Goal: Transaction & Acquisition: Book appointment/travel/reservation

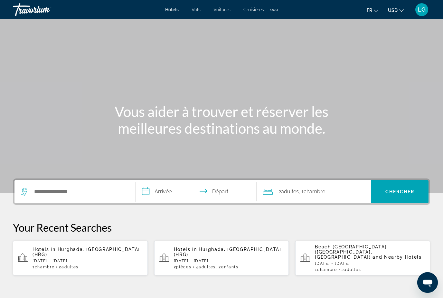
click at [400, 8] on mat-icon "Change currency" at bounding box center [401, 9] width 5 height 5
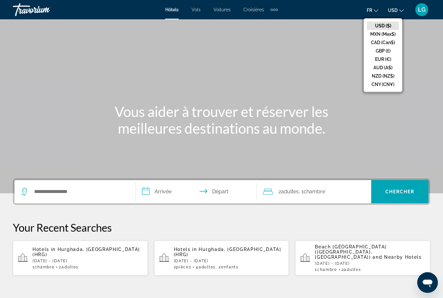
click at [376, 60] on button "EUR (€)" at bounding box center [383, 59] width 32 height 8
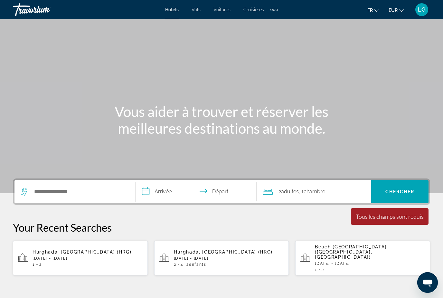
click at [291, 192] on span "Adultes" at bounding box center [290, 191] width 18 height 6
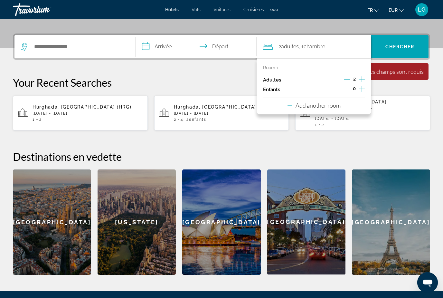
scroll to position [157, 0]
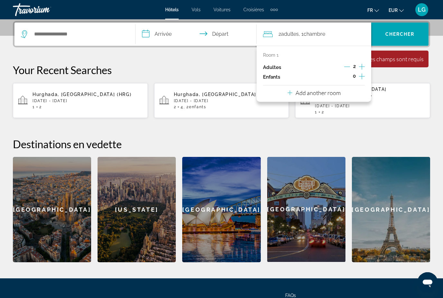
click at [362, 74] on icon "Increment children" at bounding box center [362, 76] width 6 height 8
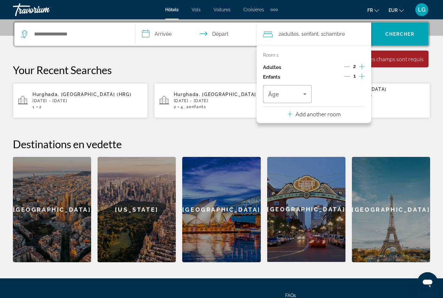
click at [362, 74] on icon "Increment children" at bounding box center [362, 76] width 6 height 8
click at [305, 94] on icon "Travelers: 2 adults, 2 children" at bounding box center [305, 94] width 8 height 8
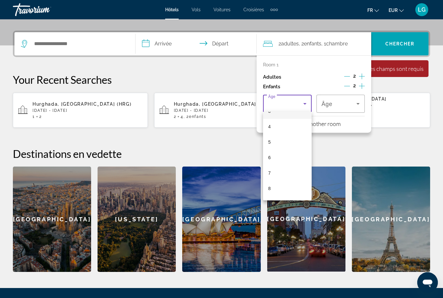
scroll to position [59, 0]
click at [284, 188] on mat-option "8" at bounding box center [287, 186] width 49 height 15
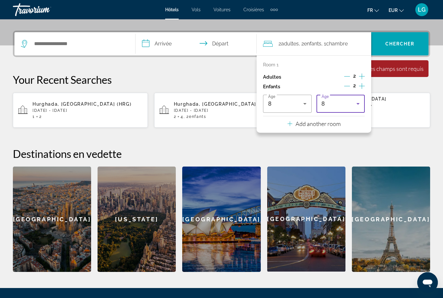
click at [358, 103] on icon "Travelers: 2 adults, 2 children" at bounding box center [357, 104] width 3 height 2
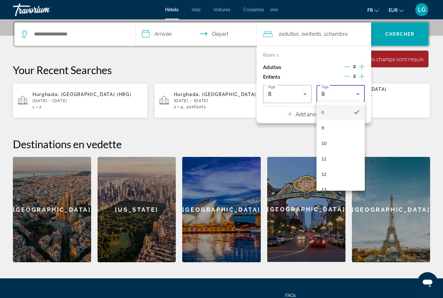
scroll to position [129, 0]
click at [345, 151] on mat-option "11" at bounding box center [341, 152] width 49 height 15
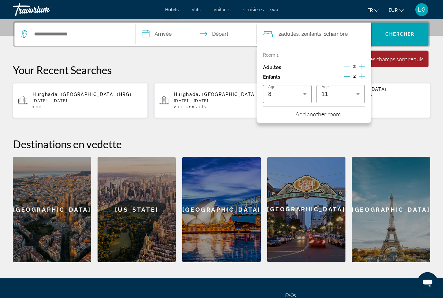
click at [242, 127] on div "**********" at bounding box center [221, 141] width 443 height 241
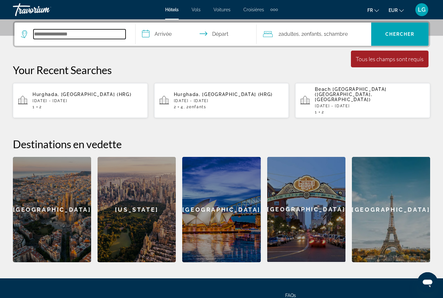
click at [110, 33] on input "Search widget" at bounding box center [79, 34] width 92 height 10
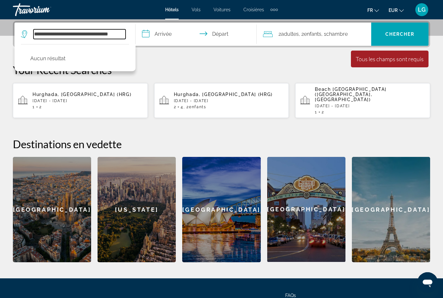
type input "**********"
click at [206, 69] on p "Your Recent Searches" at bounding box center [221, 69] width 417 height 13
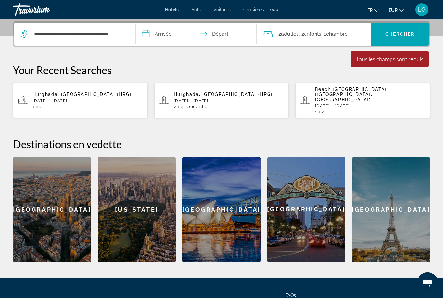
click at [101, 94] on div "Hurghada, Egypt (HRG) Sat, 18 Oct - Wed, 29 Oct 1 2" at bounding box center [88, 100] width 110 height 17
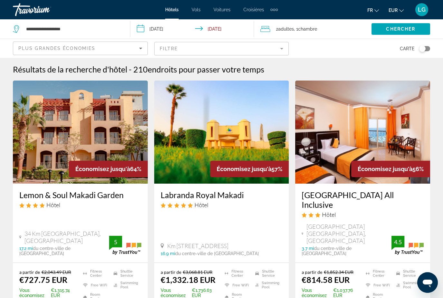
click at [142, 29] on input "**********" at bounding box center [193, 29] width 127 height 21
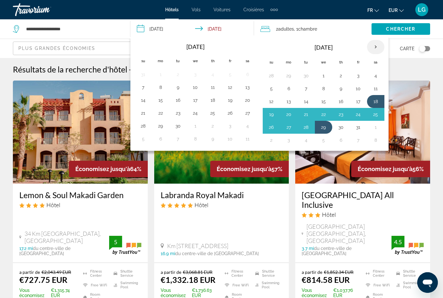
click at [377, 45] on th "Next month" at bounding box center [375, 47] width 17 height 14
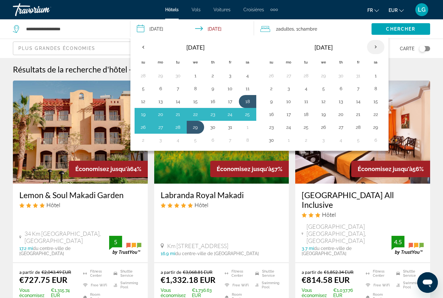
click at [377, 45] on th "Next month" at bounding box center [375, 47] width 17 height 14
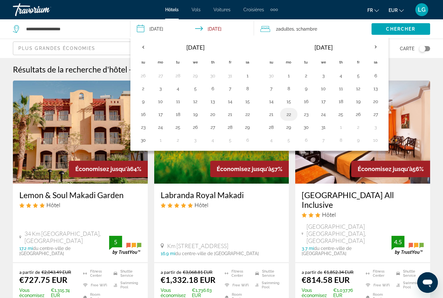
click at [289, 116] on button "22" at bounding box center [289, 114] width 10 height 9
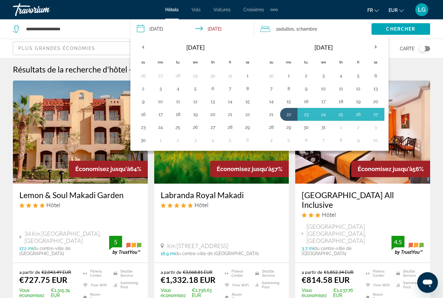
click at [270, 129] on button "28" at bounding box center [271, 127] width 10 height 9
type input "**********"
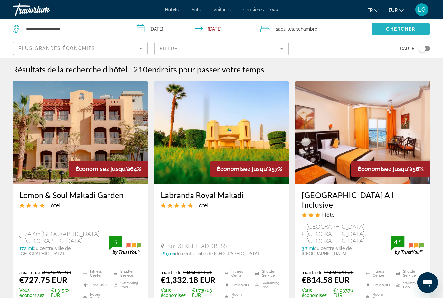
click at [395, 29] on span "Chercher" at bounding box center [400, 28] width 29 height 5
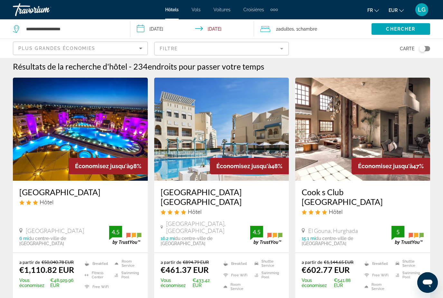
scroll to position [3, 0]
click at [87, 129] on img "Main content" at bounding box center [80, 129] width 135 height 103
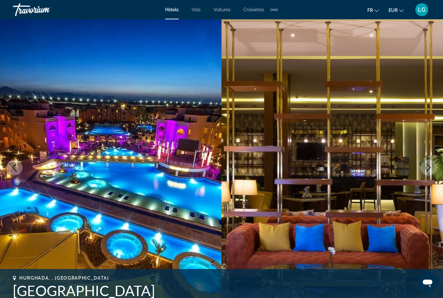
scroll to position [7, 0]
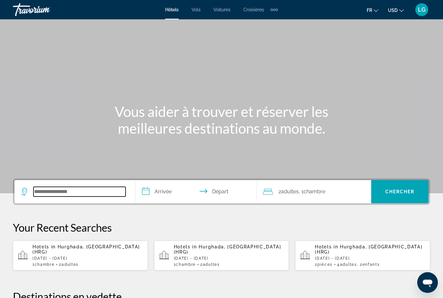
click at [68, 193] on input "Search widget" at bounding box center [79, 192] width 92 height 10
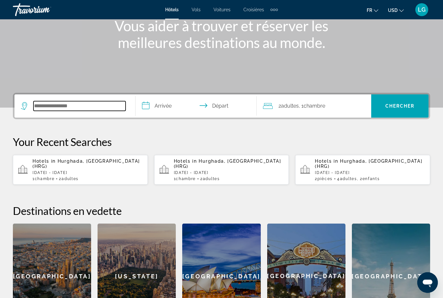
scroll to position [81, 0]
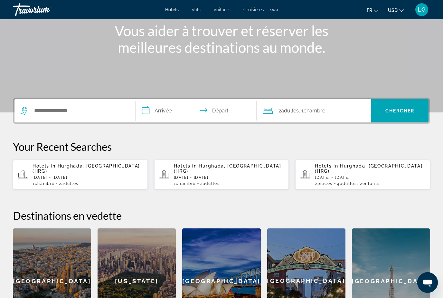
click at [401, 12] on icon "Change currency" at bounding box center [401, 10] width 5 height 5
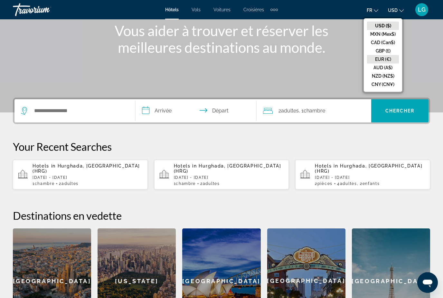
click at [391, 59] on button "EUR (€)" at bounding box center [383, 59] width 32 height 8
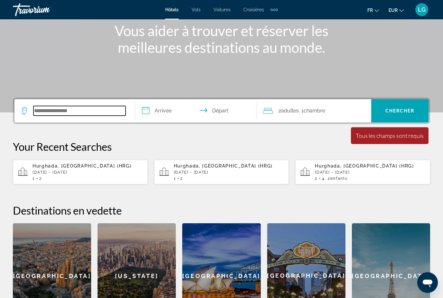
click at [102, 114] on input "Search widget" at bounding box center [79, 111] width 92 height 10
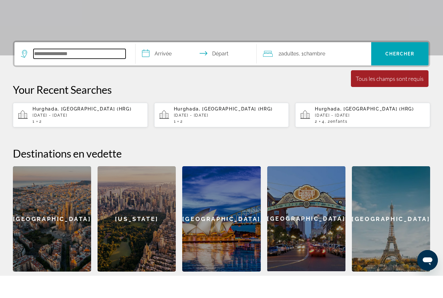
scroll to position [135, 0]
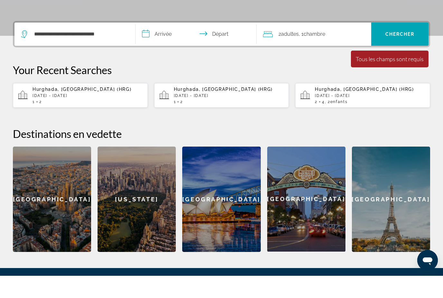
drag, startPoint x: 159, startPoint y: 73, endPoint x: 57, endPoint y: 33, distance: 110.1
click at [0, 0] on html "**********" at bounding box center [221, 14] width 443 height 298
click at [57, 52] on input "**********" at bounding box center [79, 57] width 92 height 10
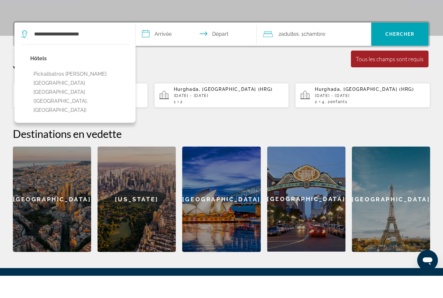
click at [74, 90] on button "Pickalbatros [PERSON_NAME][GEOGRAPHIC_DATA] [GEOGRAPHIC_DATA] ([GEOGRAPHIC_DATA…" at bounding box center [79, 114] width 99 height 48
type input "**********"
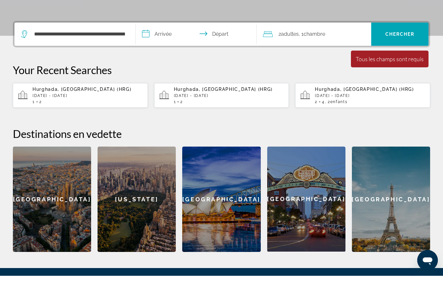
click at [172, 45] on input "**********" at bounding box center [198, 57] width 124 height 25
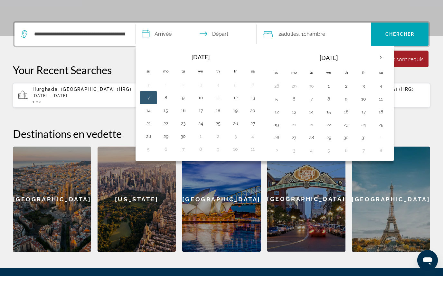
scroll to position [157, 0]
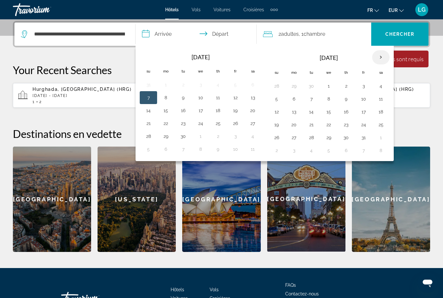
click at [380, 59] on th "Next month" at bounding box center [380, 57] width 17 height 14
click at [293, 126] on button "22" at bounding box center [294, 124] width 10 height 9
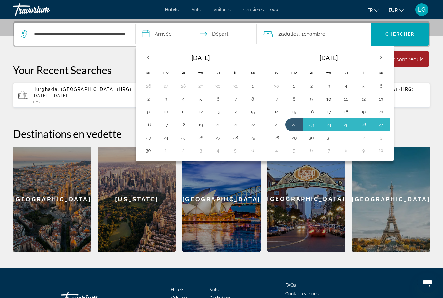
click at [279, 138] on button "28" at bounding box center [276, 137] width 10 height 9
type input "**********"
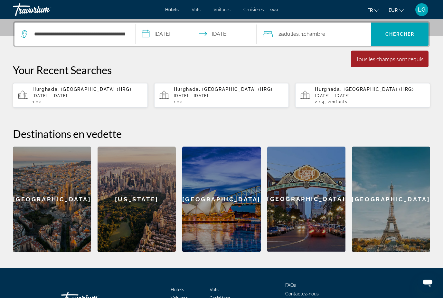
click at [304, 36] on span ", 1 Chambre pièces" at bounding box center [312, 34] width 26 height 9
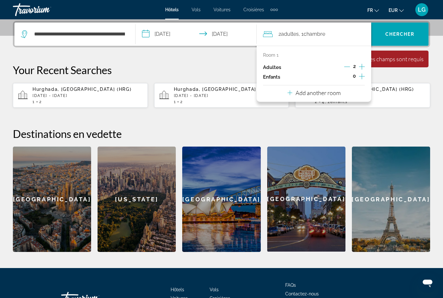
click at [360, 76] on icon "Increment children" at bounding box center [362, 76] width 6 height 8
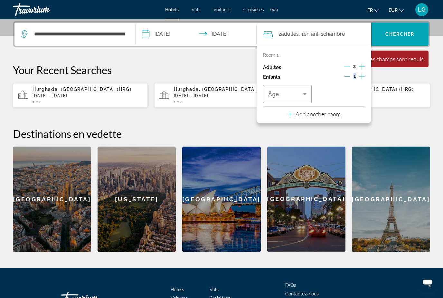
click at [360, 76] on icon "Increment children" at bounding box center [362, 76] width 6 height 8
click at [301, 90] on icon "Travelers: 2 adults, 2 children" at bounding box center [305, 94] width 8 height 8
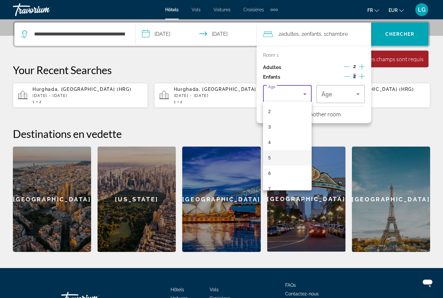
scroll to position [55, 0]
click at [270, 180] on span "8" at bounding box center [269, 181] width 3 height 8
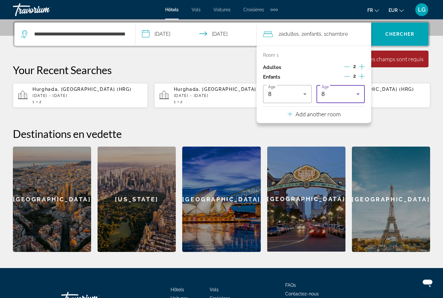
click at [352, 95] on div "8" at bounding box center [339, 94] width 35 height 8
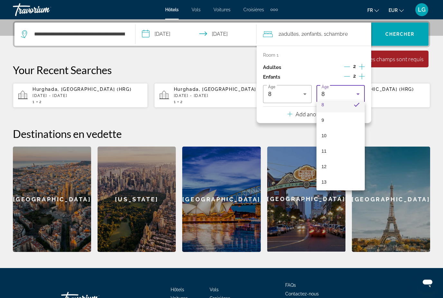
scroll to position [163, 0]
click at [325, 120] on span "11" at bounding box center [324, 119] width 5 height 8
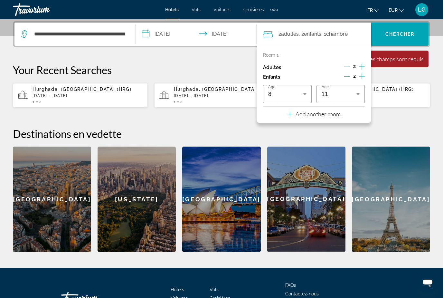
click at [411, 78] on div "Your Recent Searches [GEOGRAPHIC_DATA], [GEOGRAPHIC_DATA] (HRG) [DATE] - [DATE]…" at bounding box center [221, 85] width 417 height 44
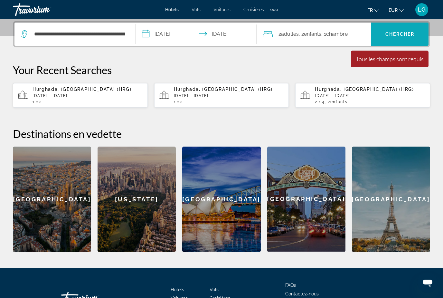
click at [404, 35] on span "Chercher" at bounding box center [399, 34] width 29 height 5
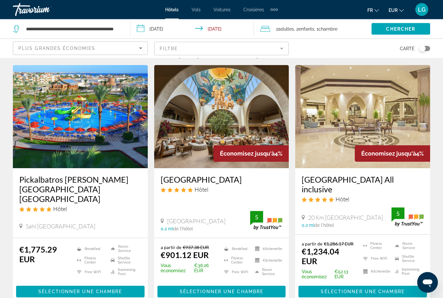
scroll to position [15, 0]
click at [110, 152] on img "Main content" at bounding box center [80, 116] width 135 height 103
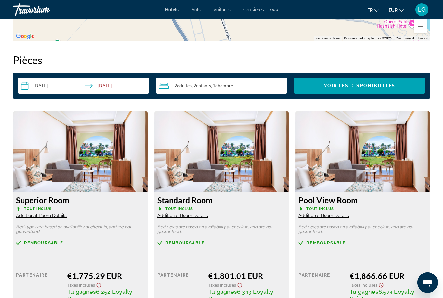
scroll to position [913, 0]
click at [131, 86] on input "**********" at bounding box center [85, 87] width 134 height 18
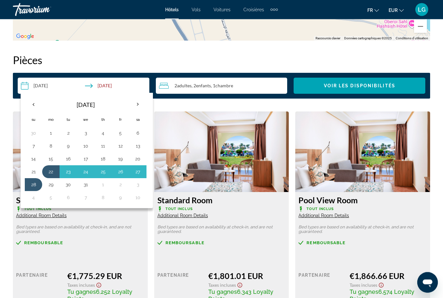
scroll to position [913, 0]
click at [34, 171] on button "21" at bounding box center [33, 171] width 10 height 9
click at [139, 173] on button "27" at bounding box center [138, 171] width 10 height 9
type input "**********"
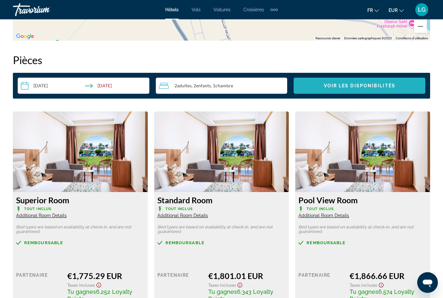
click at [336, 86] on span "Voir les disponibilités" at bounding box center [359, 85] width 71 height 5
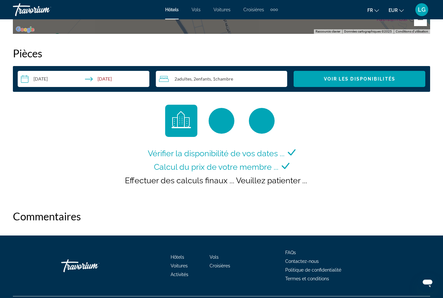
scroll to position [921, 0]
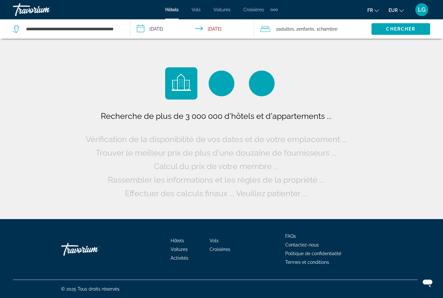
scroll to position [21, 0]
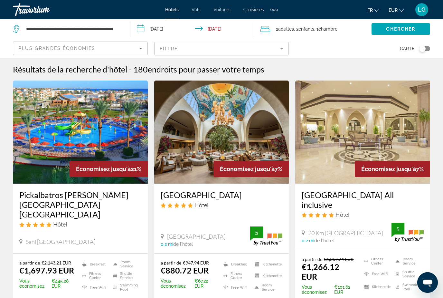
click at [50, 173] on img "Main content" at bounding box center [80, 131] width 135 height 103
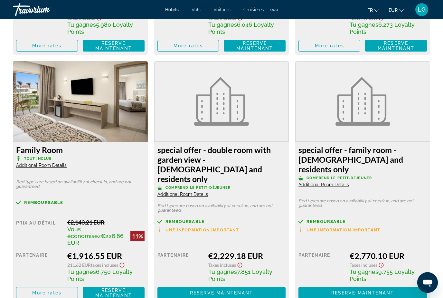
scroll to position [1200, 0]
click at [48, 163] on span "Additional Room Details" at bounding box center [41, 165] width 51 height 5
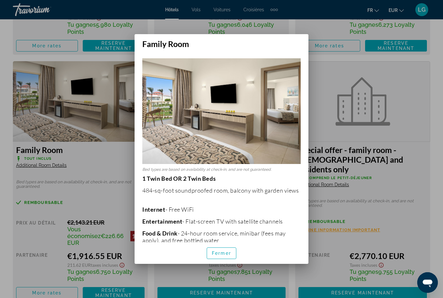
drag, startPoint x: 143, startPoint y: 172, endPoint x: 273, endPoint y: 246, distance: 149.9
click at [273, 246] on p "1 Twin Bed OR 2 Twin Beds 484-sq-foot soundproofed room, balcony with garden vi…" at bounding box center [221, 258] width 158 height 166
drag, startPoint x: 233, startPoint y: 221, endPoint x: 0, endPoint y: 0, distance: 321.2
click at [215, 256] on span "Fermer" at bounding box center [221, 253] width 19 height 5
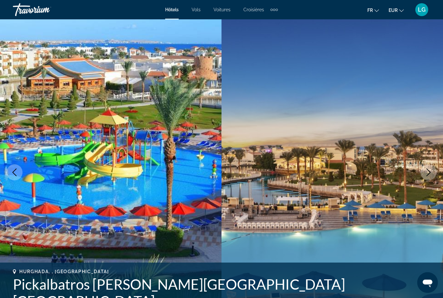
scroll to position [1200, 0]
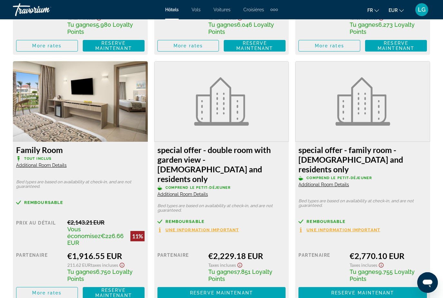
click at [119, 161] on div "Family Room Tout inclus Additional Room Details" at bounding box center [80, 156] width 128 height 23
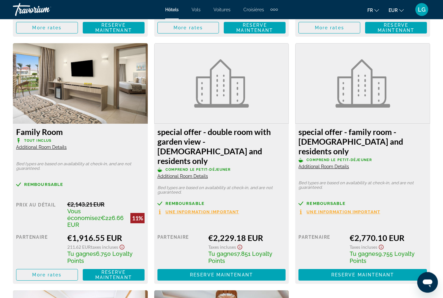
scroll to position [1264, 0]
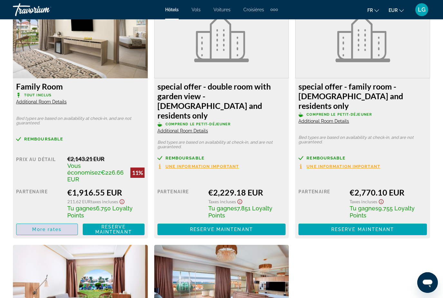
click at [44, 222] on span "Main content" at bounding box center [46, 229] width 61 height 15
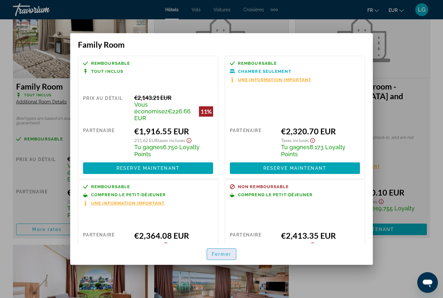
click at [227, 257] on span "Fermer" at bounding box center [221, 253] width 19 height 5
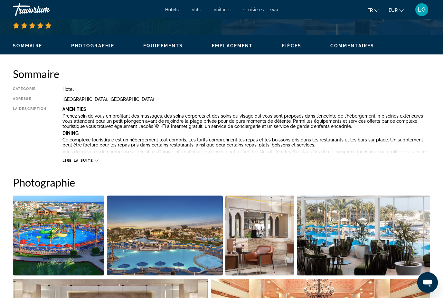
scroll to position [289, 0]
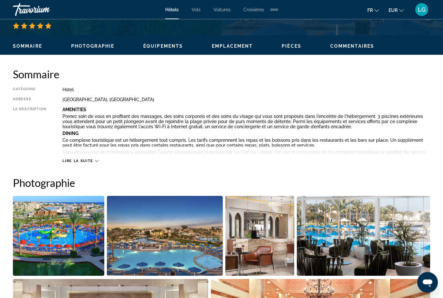
click at [96, 161] on icon "Main content" at bounding box center [97, 161] width 4 height 4
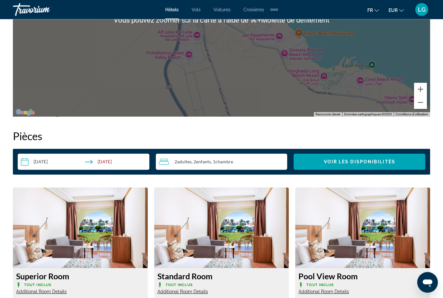
scroll to position [1041, 0]
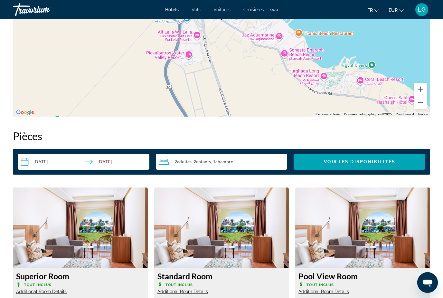
click at [24, 157] on input "**********" at bounding box center [85, 163] width 134 height 18
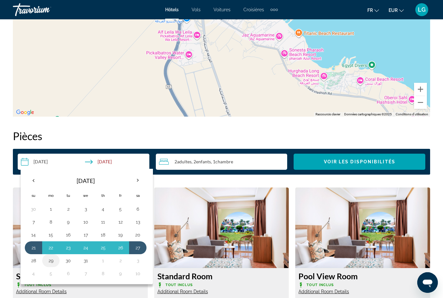
click at [51, 256] on button "29" at bounding box center [51, 260] width 10 height 9
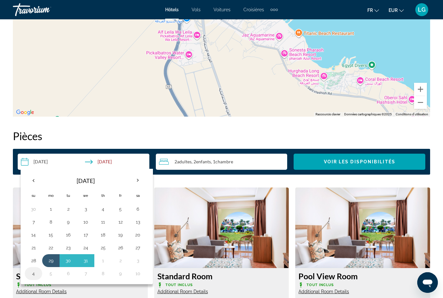
click at [33, 269] on button "4" at bounding box center [33, 273] width 10 height 9
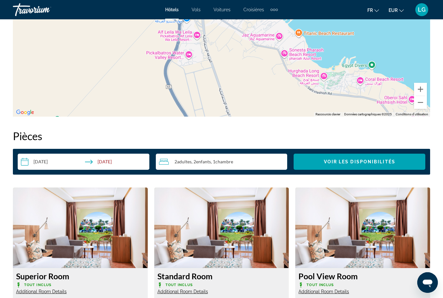
click at [118, 159] on input "**********" at bounding box center [85, 163] width 134 height 18
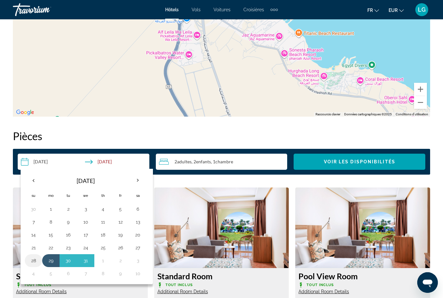
click at [33, 256] on button "28" at bounding box center [33, 260] width 10 height 9
click at [138, 256] on button "3" at bounding box center [138, 260] width 10 height 9
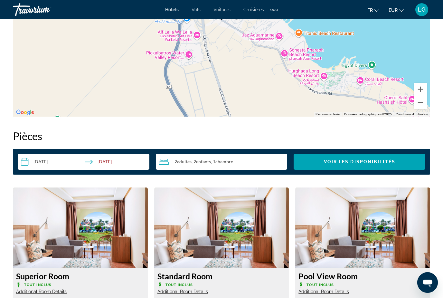
click at [121, 155] on input "**********" at bounding box center [85, 163] width 134 height 18
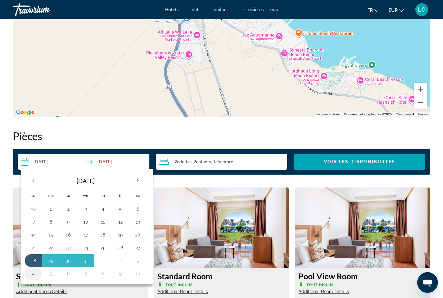
click at [33, 269] on button "4" at bounding box center [33, 273] width 10 height 9
click at [33, 256] on button "28" at bounding box center [33, 260] width 10 height 9
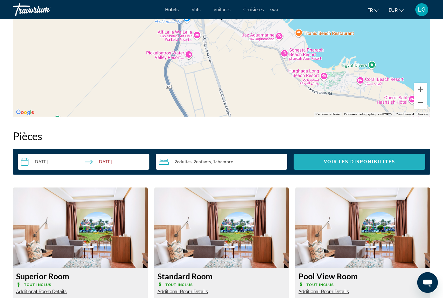
click at [331, 159] on span "Voir les disponibilités" at bounding box center [359, 161] width 71 height 5
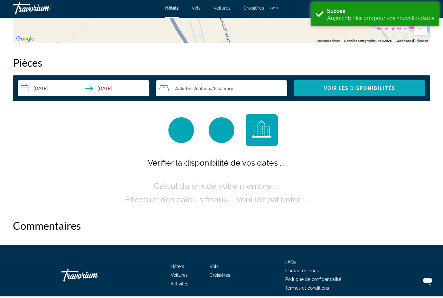
scroll to position [1115, 0]
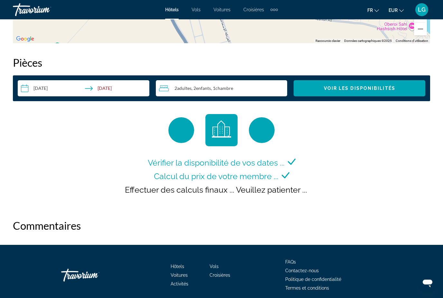
click at [128, 86] on input "**********" at bounding box center [85, 89] width 134 height 18
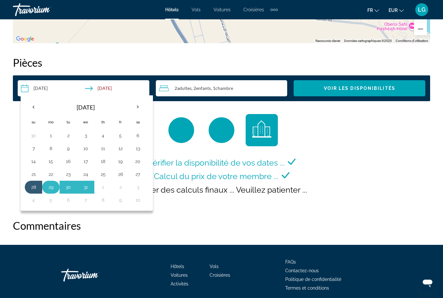
click at [51, 183] on button "29" at bounding box center [51, 187] width 10 height 9
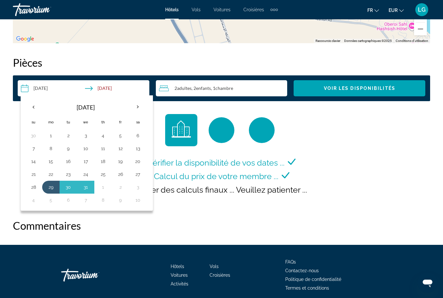
click at [31, 196] on button "4" at bounding box center [33, 199] width 10 height 9
type input "**********"
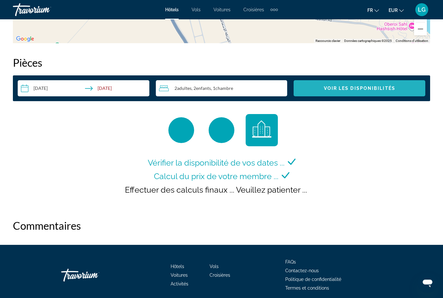
click at [330, 86] on span "Voir les disponibilités" at bounding box center [359, 88] width 71 height 5
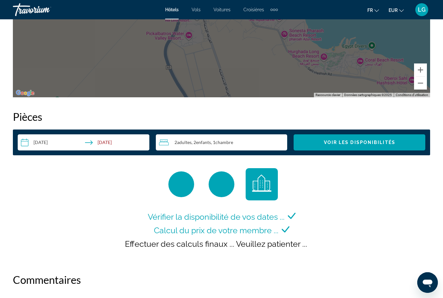
scroll to position [1057, 0]
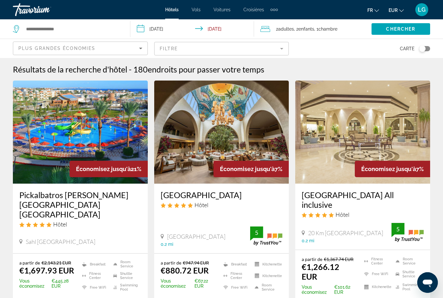
click at [89, 131] on img "Main content" at bounding box center [80, 131] width 135 height 103
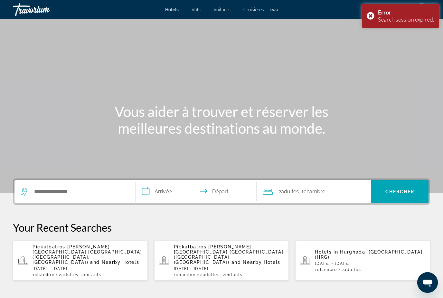
click at [91, 256] on p "Pickalbatros [PERSON_NAME][GEOGRAPHIC_DATA] [GEOGRAPHIC_DATA] ([GEOGRAPHIC_DATA…" at bounding box center [88, 254] width 110 height 21
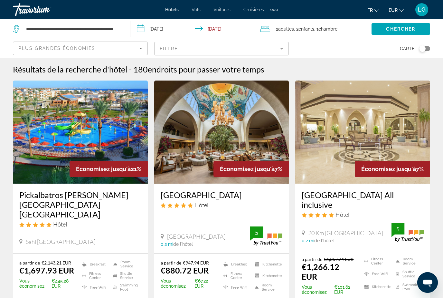
click at [177, 29] on input "**********" at bounding box center [193, 29] width 127 height 21
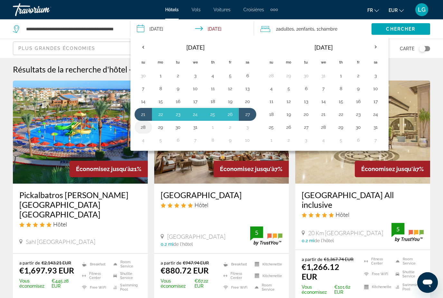
click at [144, 128] on button "28" at bounding box center [143, 127] width 10 height 9
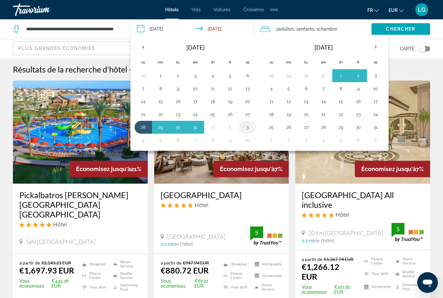
click at [250, 128] on button "3" at bounding box center [247, 127] width 10 height 9
type input "**********"
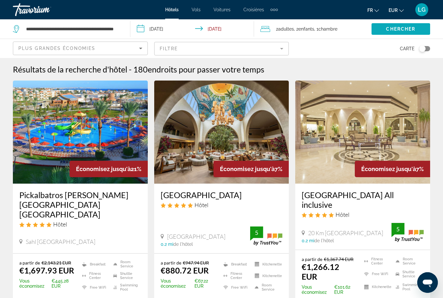
click at [393, 30] on span "Chercher" at bounding box center [400, 28] width 29 height 5
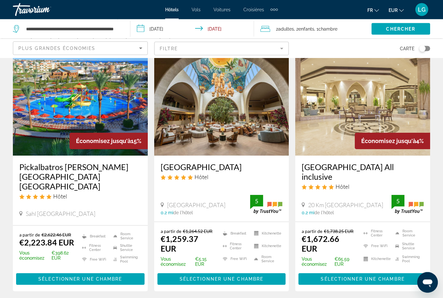
scroll to position [29, 0]
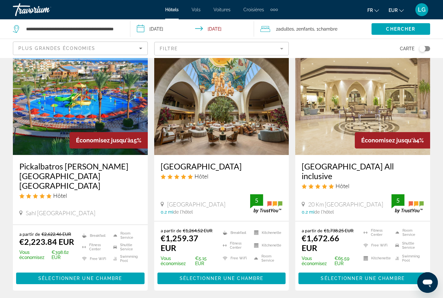
click at [119, 116] on img "Main content" at bounding box center [80, 103] width 135 height 103
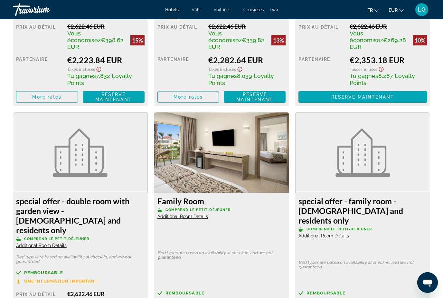
scroll to position [1160, 0]
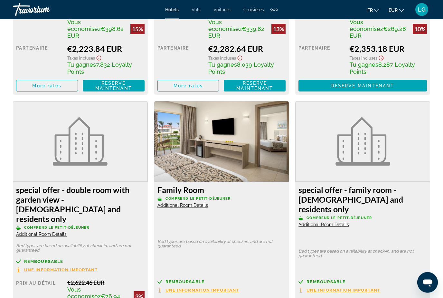
click at [244, 144] on img "Main content" at bounding box center [221, 141] width 135 height 80
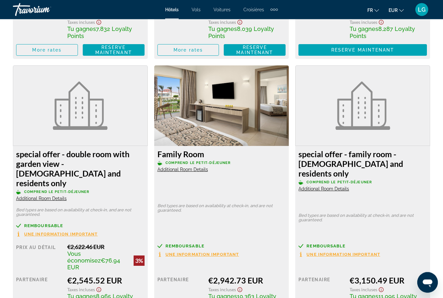
scroll to position [1196, 0]
click at [249, 120] on img "Main content" at bounding box center [221, 105] width 135 height 80
click at [261, 118] on img "Main content" at bounding box center [221, 105] width 135 height 80
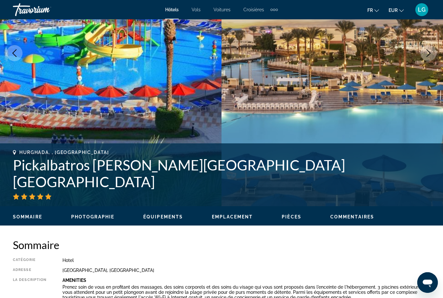
scroll to position [0, 0]
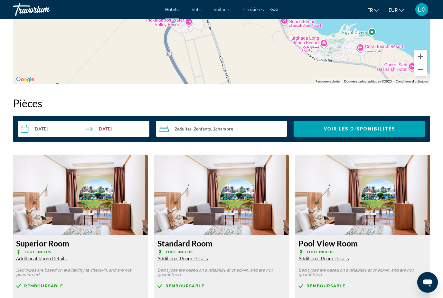
click at [129, 128] on input "**********" at bounding box center [85, 130] width 134 height 18
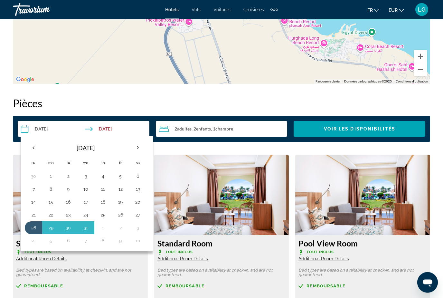
scroll to position [870, 0]
click at [35, 213] on button "21" at bounding box center [33, 214] width 10 height 9
click at [142, 211] on button "27" at bounding box center [138, 214] width 10 height 9
type input "**********"
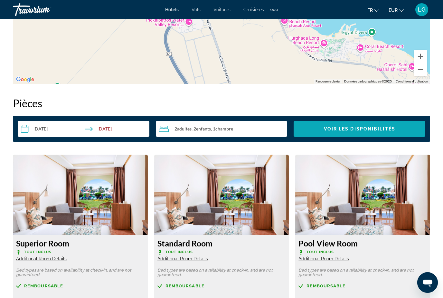
click at [344, 128] on span "Voir les disponibilités" at bounding box center [359, 128] width 71 height 5
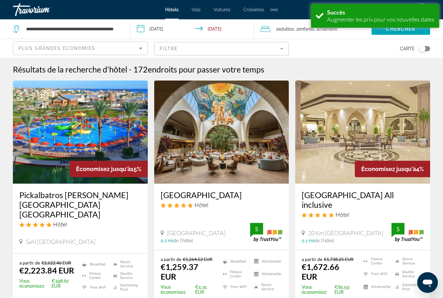
click at [95, 135] on img "Main content" at bounding box center [80, 131] width 135 height 103
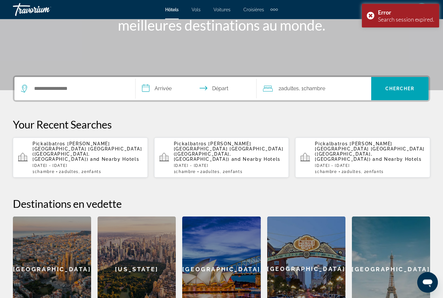
scroll to position [104, 0]
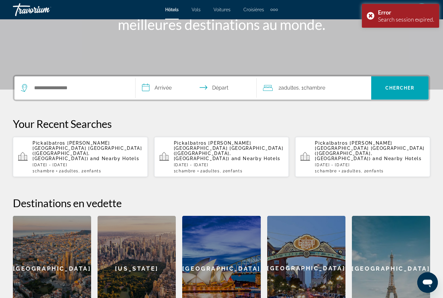
click at [117, 151] on p "Pickalbatros [PERSON_NAME][GEOGRAPHIC_DATA] [GEOGRAPHIC_DATA] ([GEOGRAPHIC_DATA…" at bounding box center [88, 150] width 110 height 21
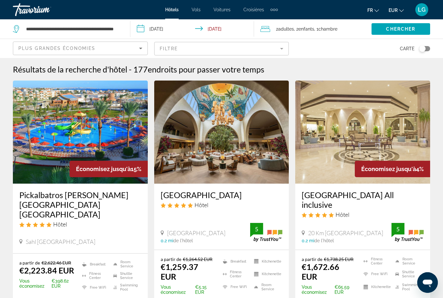
click at [184, 27] on input "**********" at bounding box center [193, 29] width 127 height 21
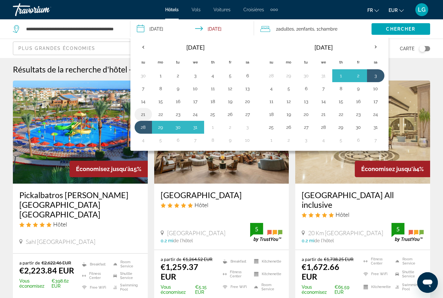
click at [146, 113] on button "21" at bounding box center [143, 114] width 10 height 9
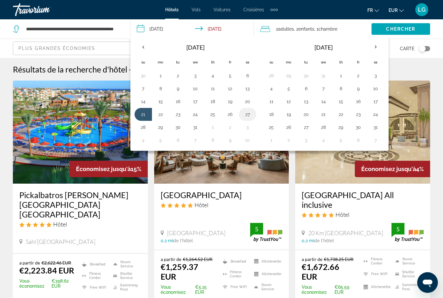
click at [251, 114] on button "27" at bounding box center [247, 114] width 10 height 9
type input "**********"
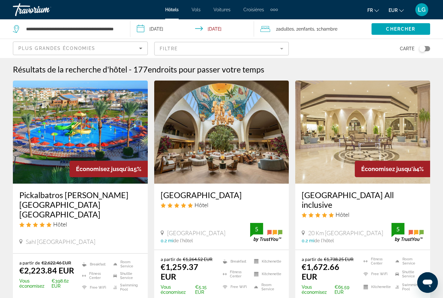
click at [399, 25] on span "Search widget" at bounding box center [401, 28] width 59 height 15
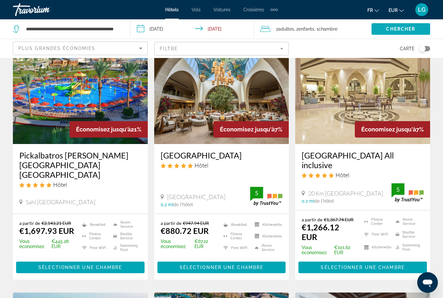
scroll to position [43, 0]
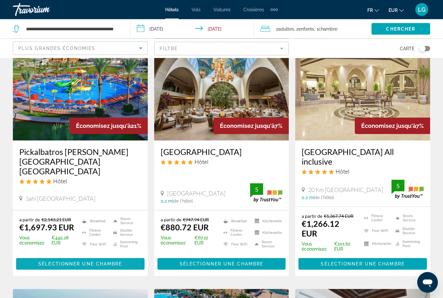
click at [105, 256] on span "Main content" at bounding box center [80, 263] width 128 height 15
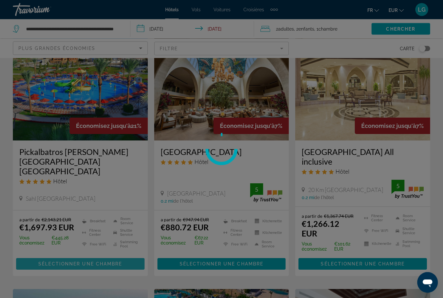
scroll to position [43, 0]
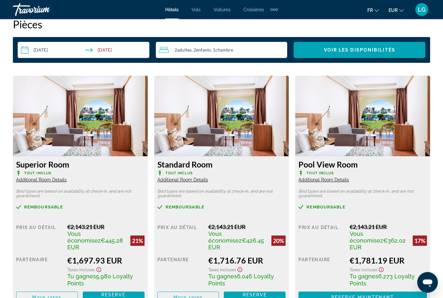
scroll to position [949, 0]
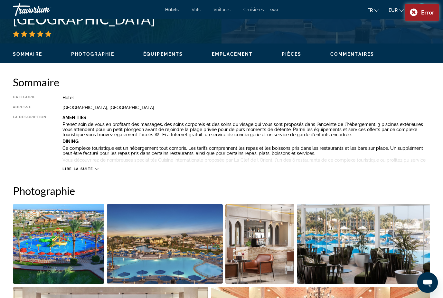
scroll to position [278, 0]
